Goal: Find specific page/section: Find specific page/section

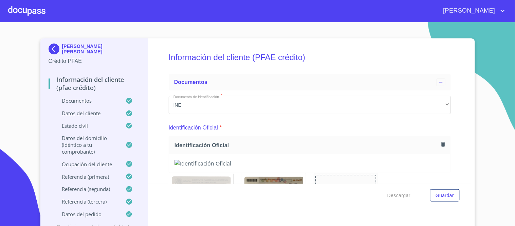
click at [24, 13] on div at bounding box center [26, 11] width 37 height 22
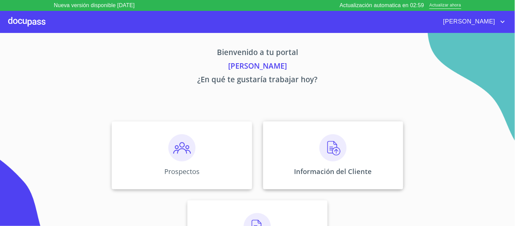
click at [326, 148] on img at bounding box center [333, 147] width 27 height 27
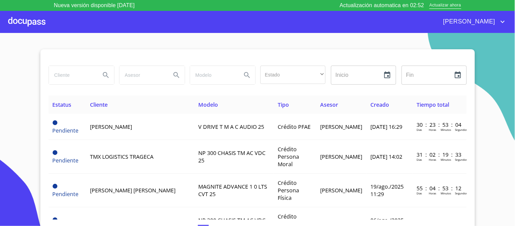
click at [69, 79] on input "search" at bounding box center [72, 75] width 46 height 18
type input "GRUPO ADY"
click at [104, 74] on icon "Search" at bounding box center [106, 75] width 8 height 8
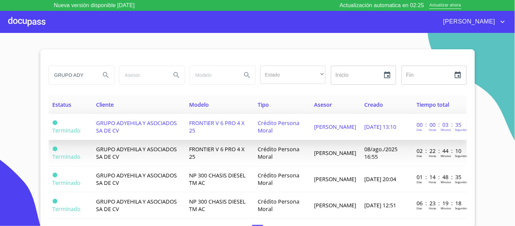
click at [153, 121] on span "GRUPO ADYEHILA Y ASOCIADOS SA DE CV" at bounding box center [136, 126] width 81 height 15
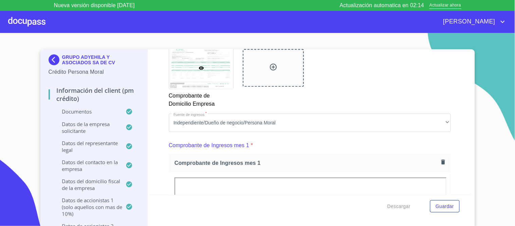
scroll to position [396, 0]
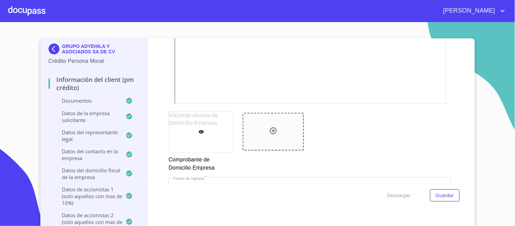
scroll to position [358, 0]
